Goal: Information Seeking & Learning: Find specific fact

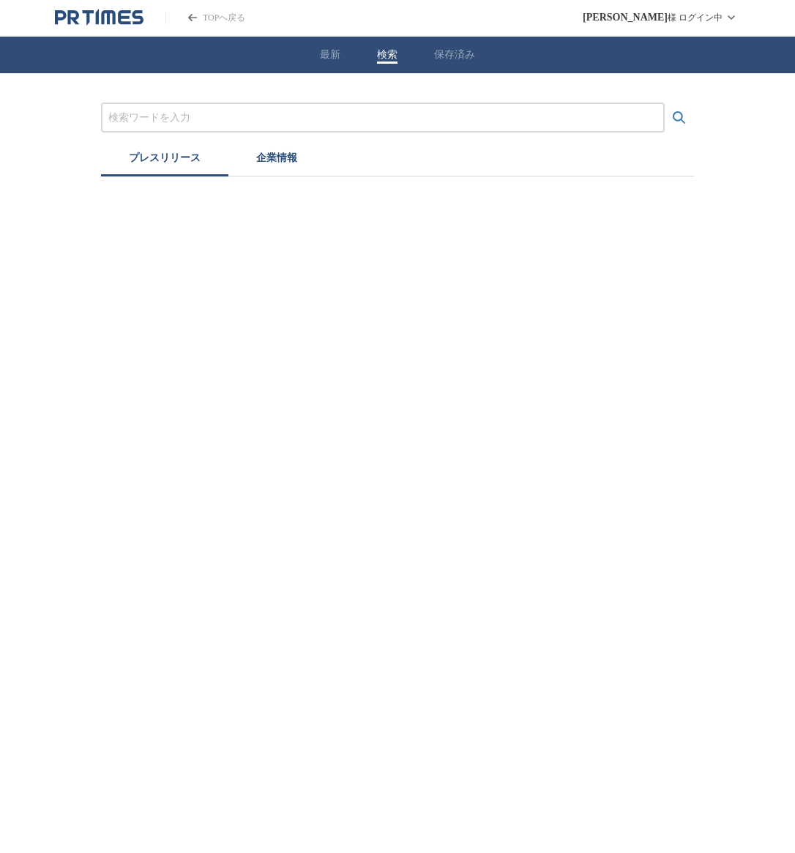
click at [346, 114] on input "プレスリリースおよび企業を検索する" at bounding box center [382, 118] width 549 height 16
click at [665, 103] on button "検索する" at bounding box center [679, 117] width 29 height 29
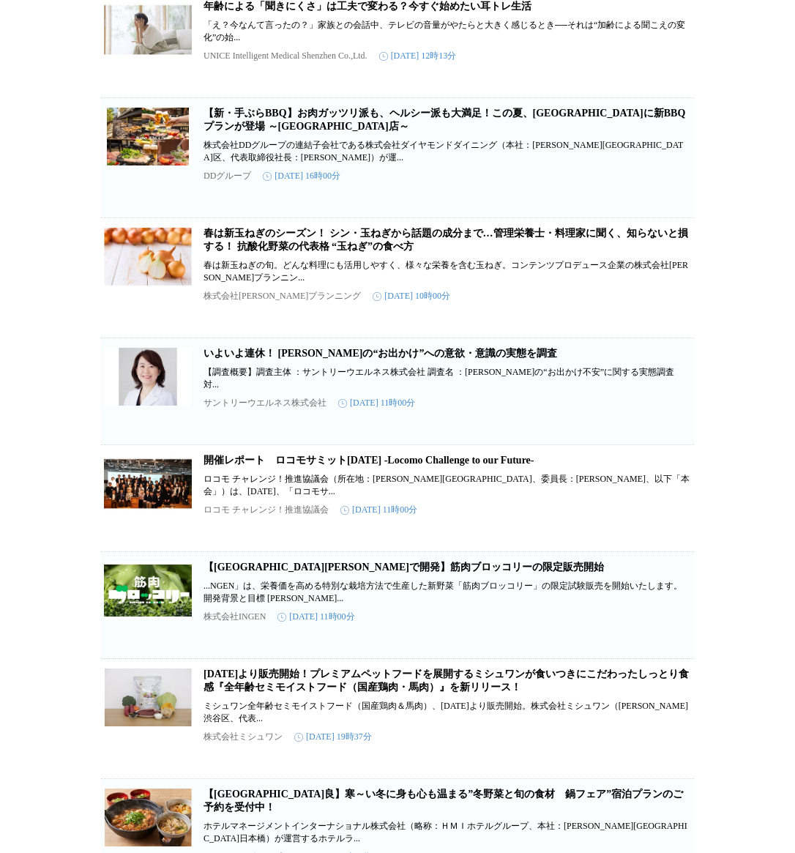
scroll to position [681, 0]
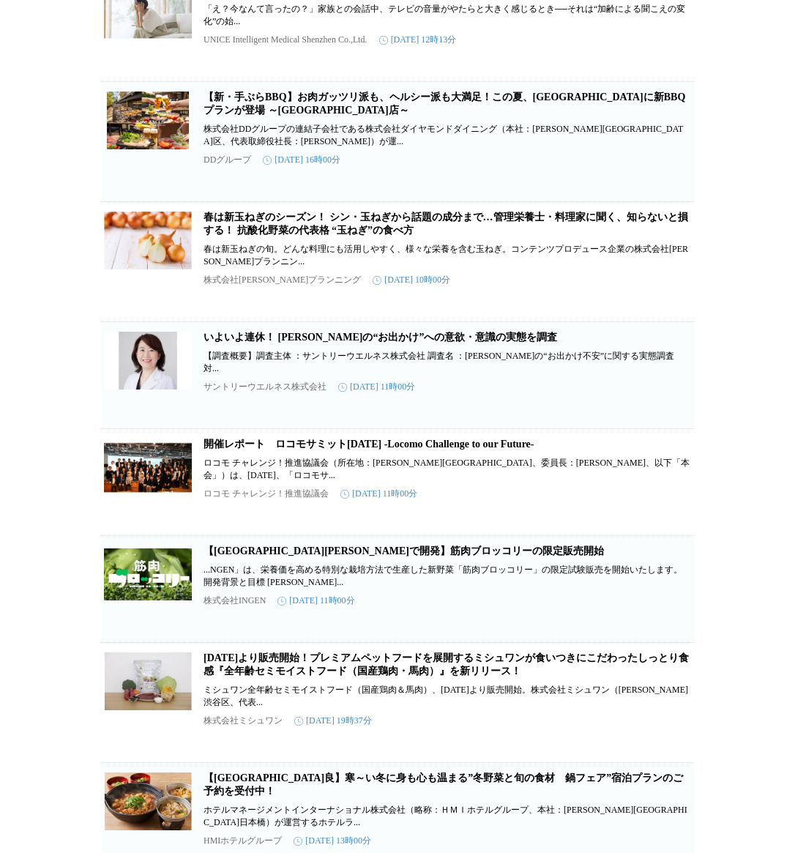
click at [466, 557] on link "【[GEOGRAPHIC_DATA][PERSON_NAME]で開発】筋肉ブロッコリーの限定販売開始" at bounding box center [404, 551] width 401 height 11
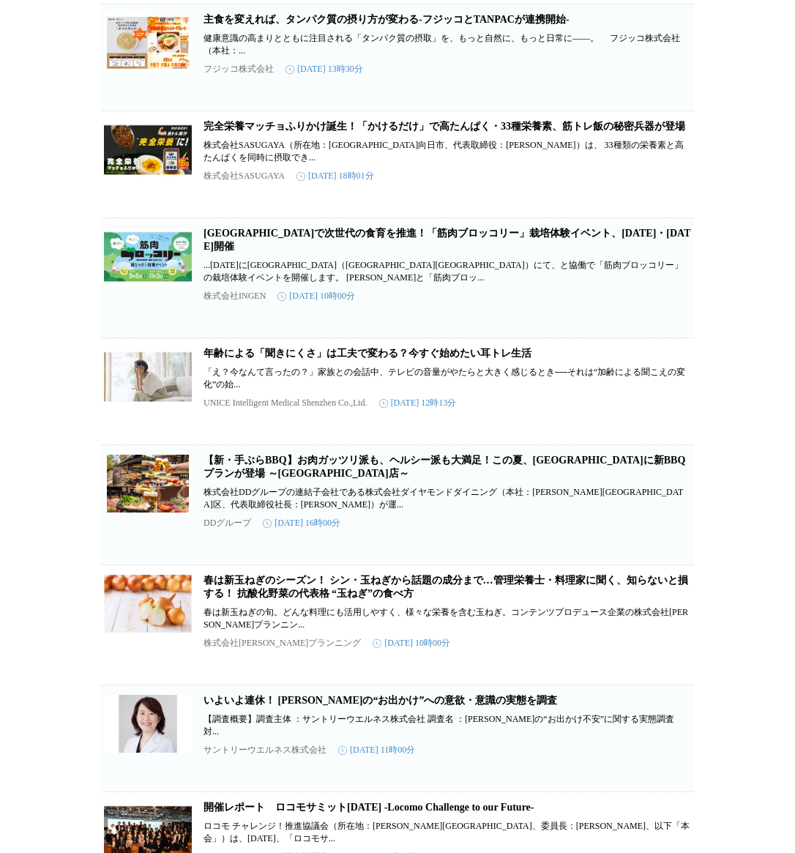
scroll to position [0, 0]
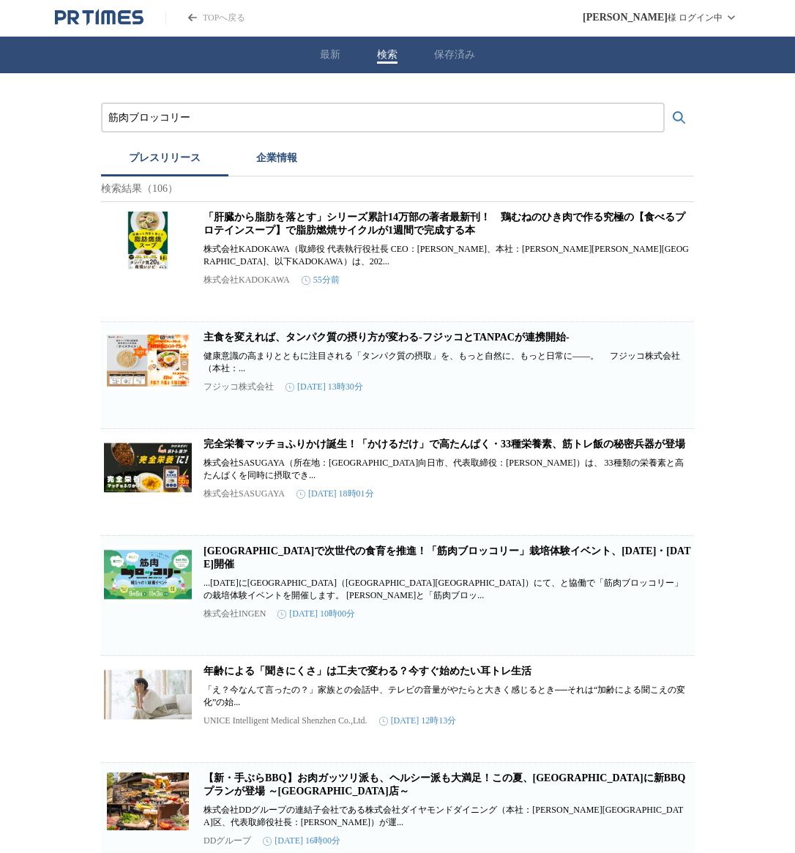
click at [267, 116] on input "筋肉ブロッコリー" at bounding box center [382, 118] width 549 height 16
click at [665, 103] on button "検索する" at bounding box center [679, 117] width 29 height 29
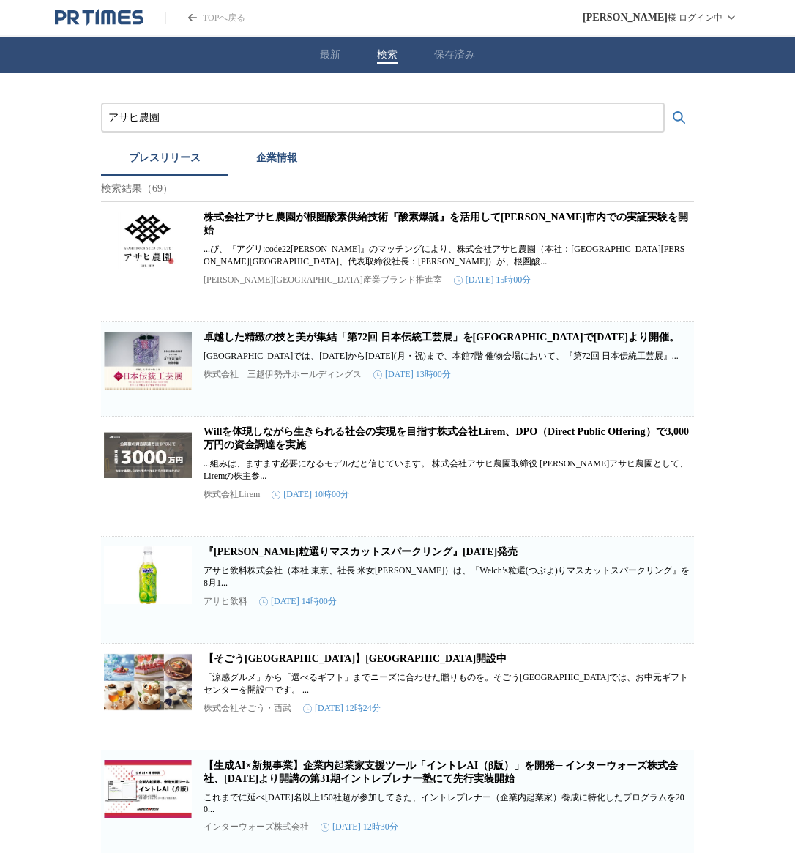
click at [426, 234] on div "株式会社アサヒ農園が根圏酸素供給技術『酸素爆誕』を活用して[PERSON_NAME][GEOGRAPHIC_DATA]内での実証実験を開始 ...び、『アグリ…" at bounding box center [448, 257] width 488 height 93
click at [423, 226] on link "株式会社アサヒ農園が根圏酸素供給技術『酸素爆誕』を活用して[PERSON_NAME]市内での実証実験を開始" at bounding box center [446, 224] width 485 height 24
click at [265, 119] on input "アサヒ農園" at bounding box center [382, 118] width 549 height 16
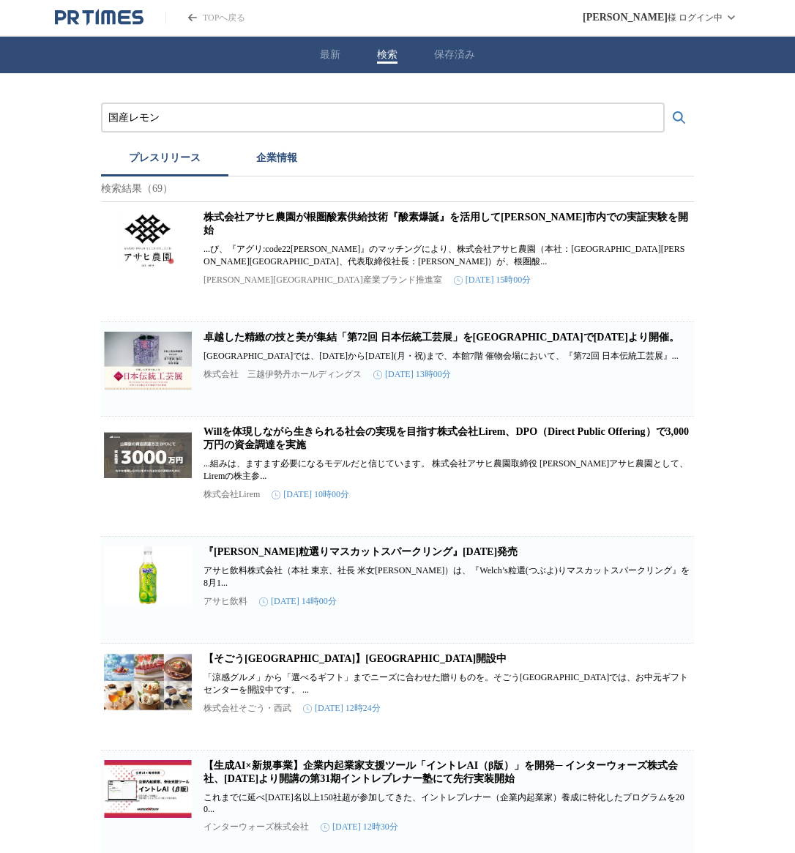
type input "国産レモン"
click at [665, 103] on button "検索する" at bounding box center [679, 117] width 29 height 29
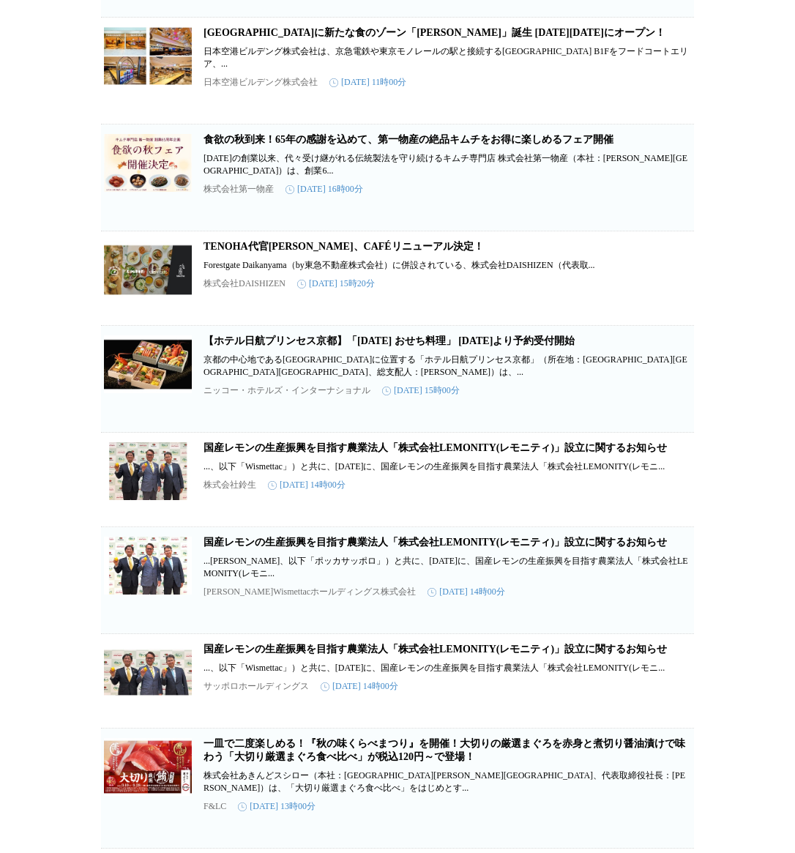
scroll to position [1636, 0]
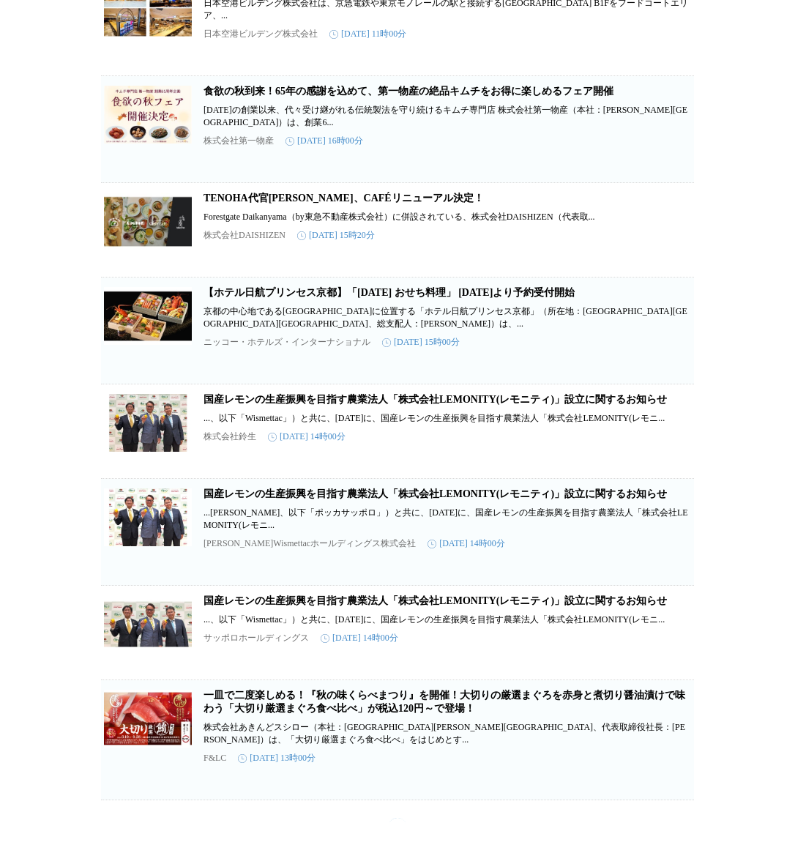
click at [305, 405] on link "国産レモンの生産振興を目指す農業法人「株式会社LEMONITY(レモニティ)」設立に関するお知らせ" at bounding box center [436, 399] width 464 height 11
